Goal: Task Accomplishment & Management: Use online tool/utility

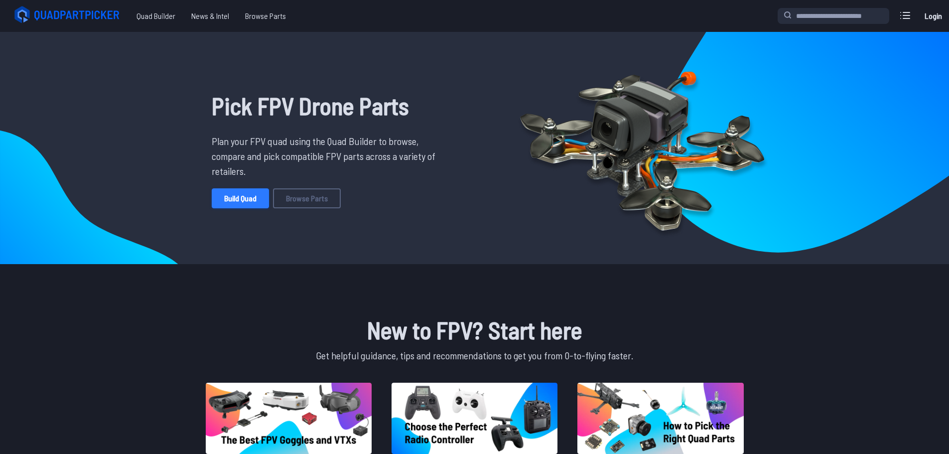
click at [250, 196] on link "Build Quad" at bounding box center [240, 198] width 57 height 20
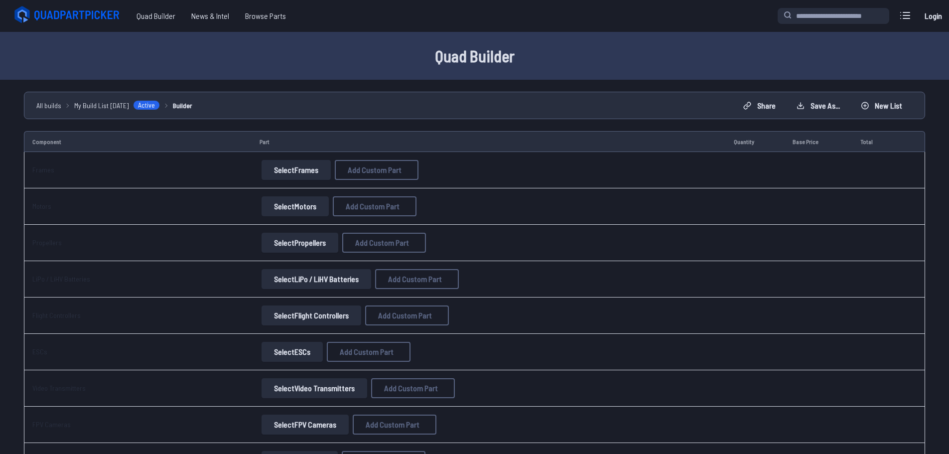
click at [309, 173] on button "Select Frames" at bounding box center [295, 170] width 69 height 20
click at [301, 171] on button "Select Frames" at bounding box center [295, 170] width 69 height 20
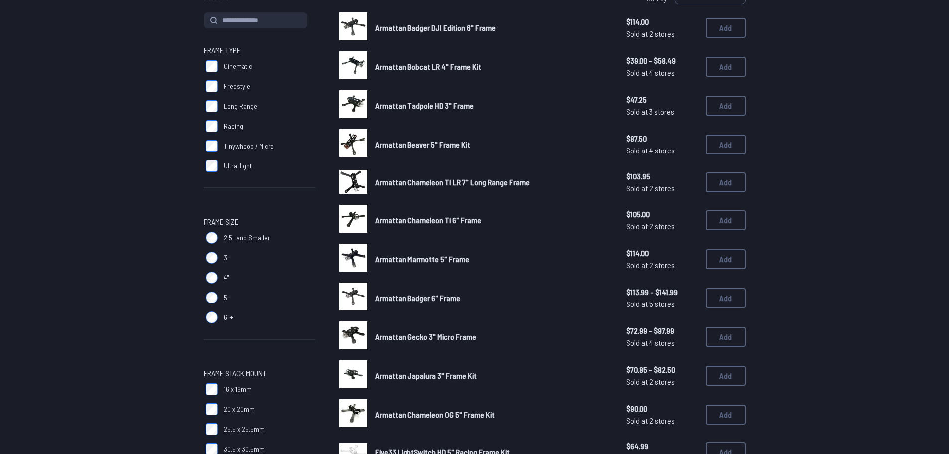
scroll to position [249, 0]
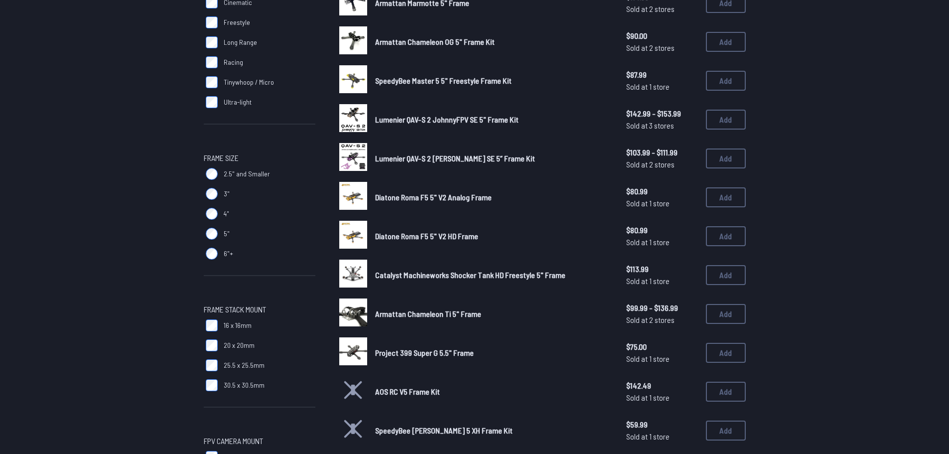
scroll to position [199, 0]
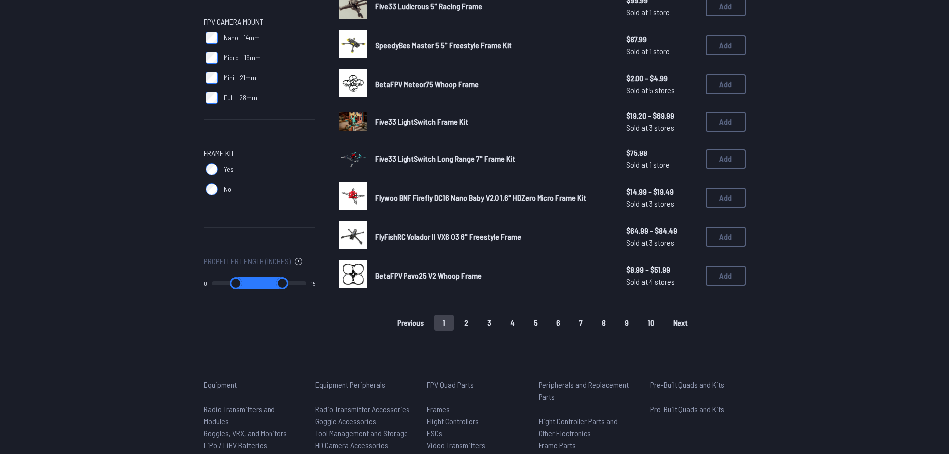
scroll to position [249, 0]
